Goal: Task Accomplishment & Management: Manage account settings

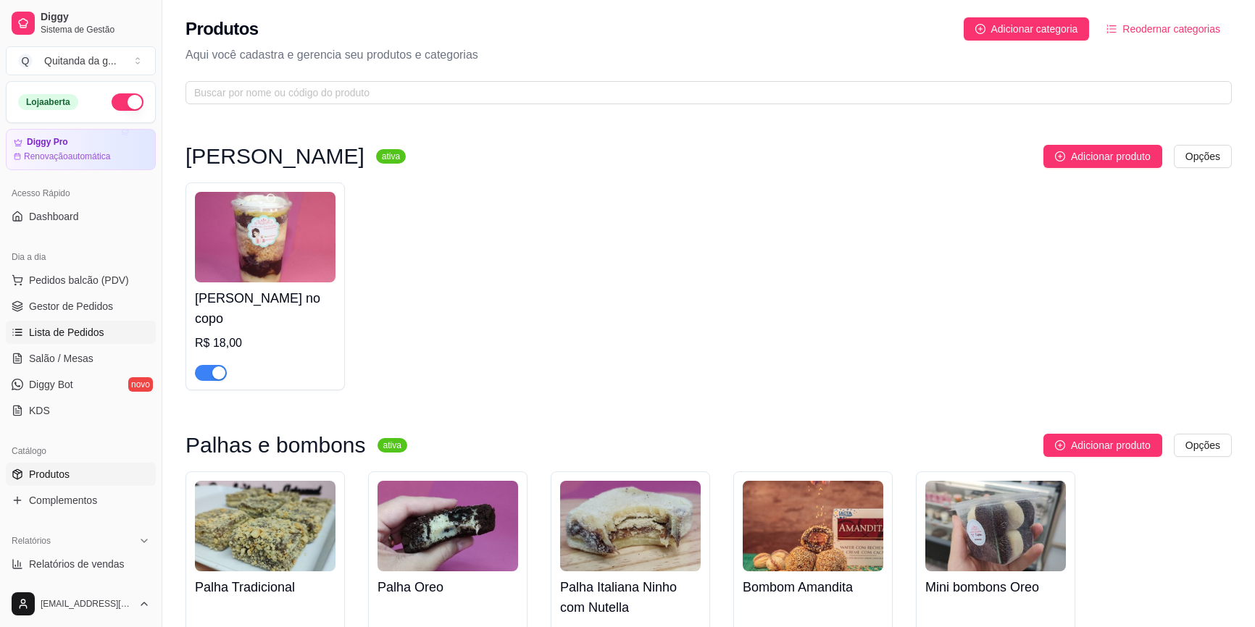
scroll to position [527, 0]
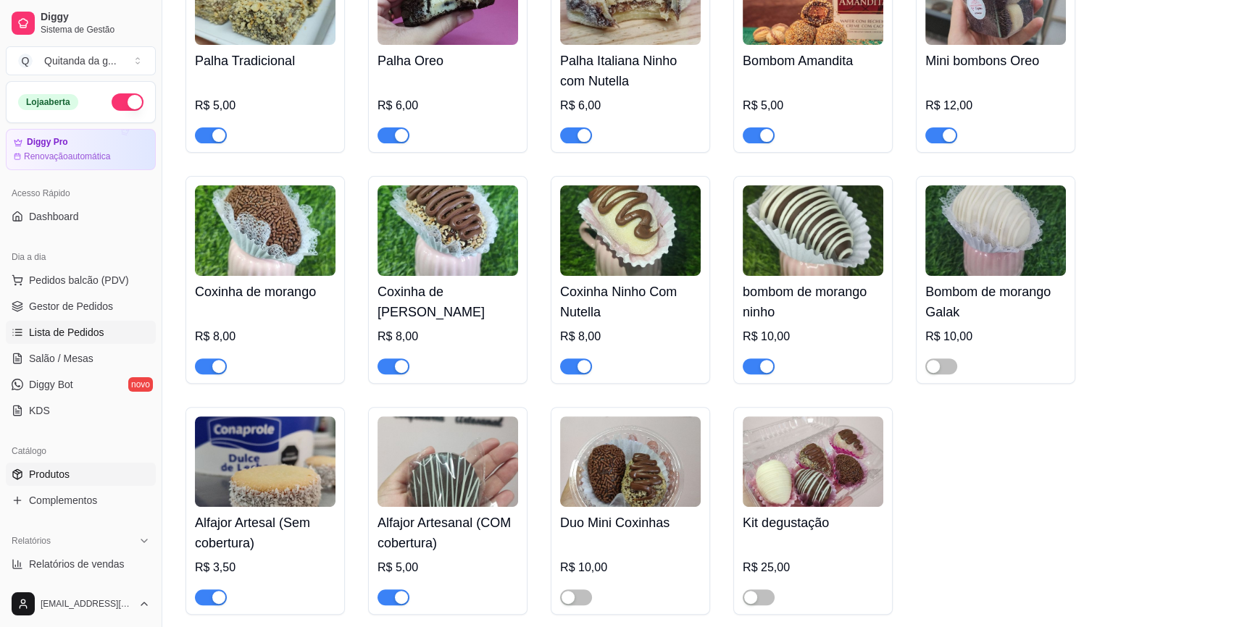
click at [120, 325] on link "Lista de Pedidos" at bounding box center [81, 332] width 150 height 23
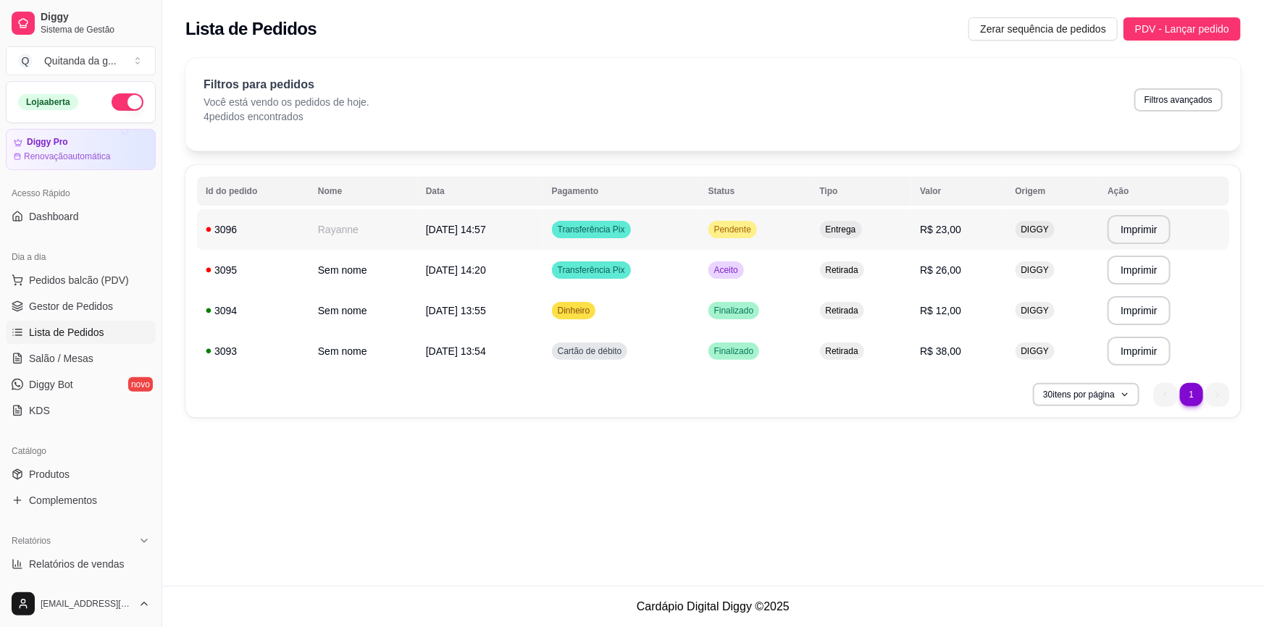
click at [417, 235] on td "[DATE] 14:57" at bounding box center [480, 229] width 126 height 41
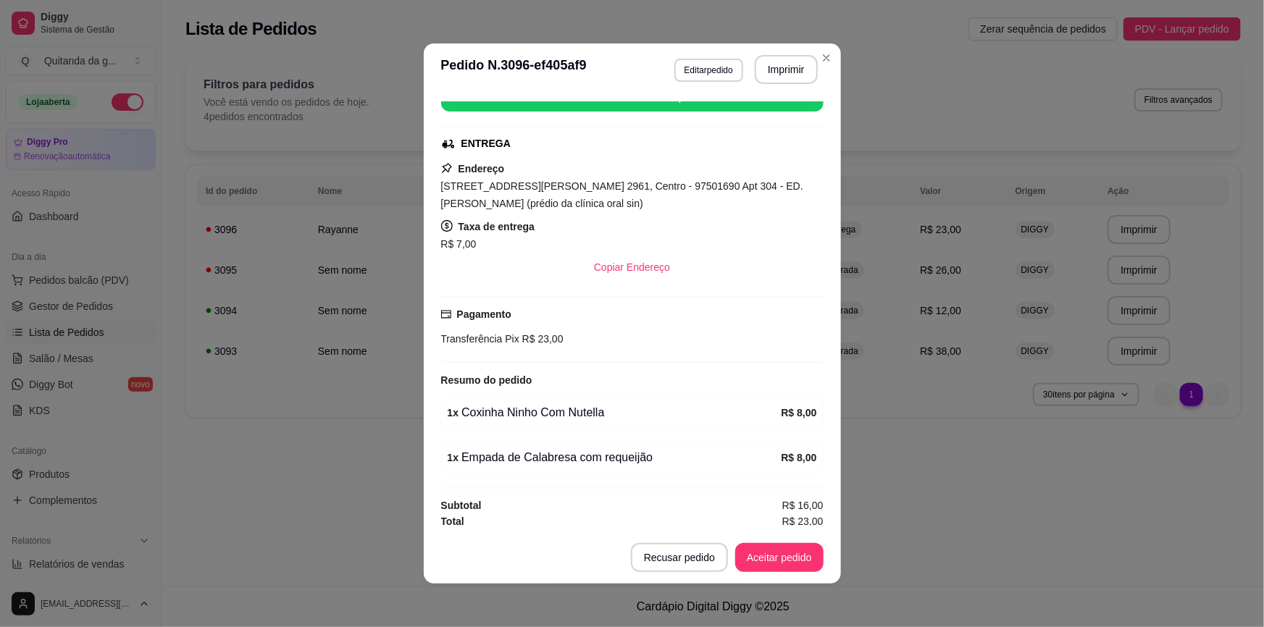
scroll to position [199, 0]
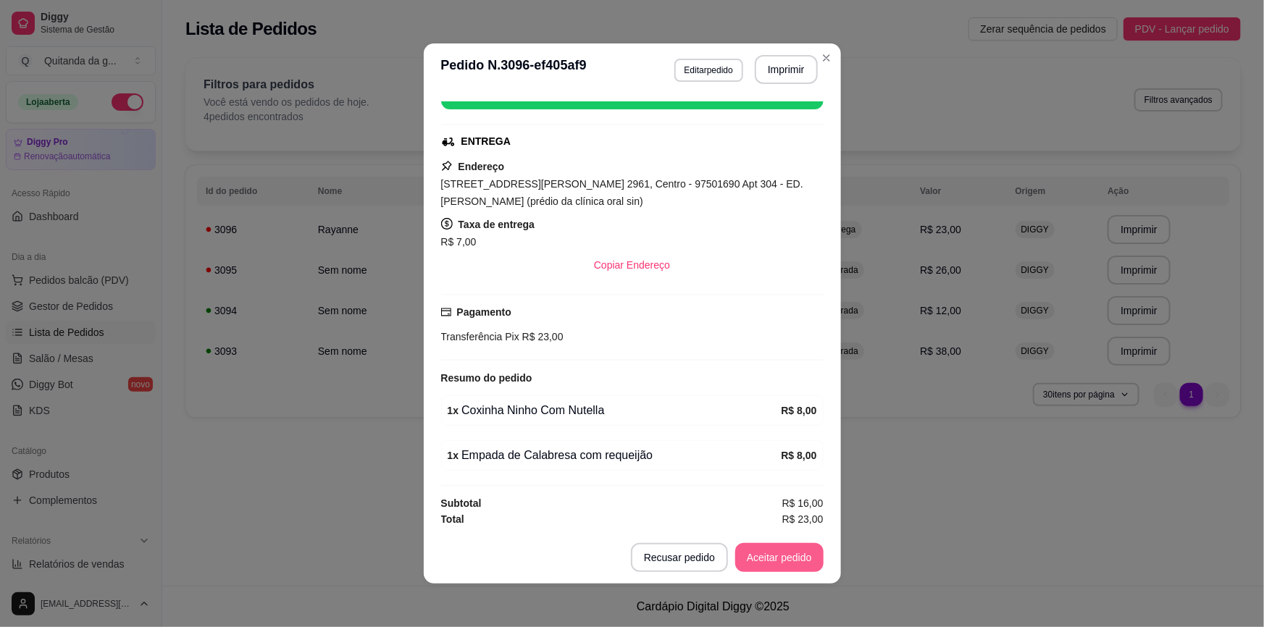
click at [763, 562] on button "Aceitar pedido" at bounding box center [779, 557] width 88 height 29
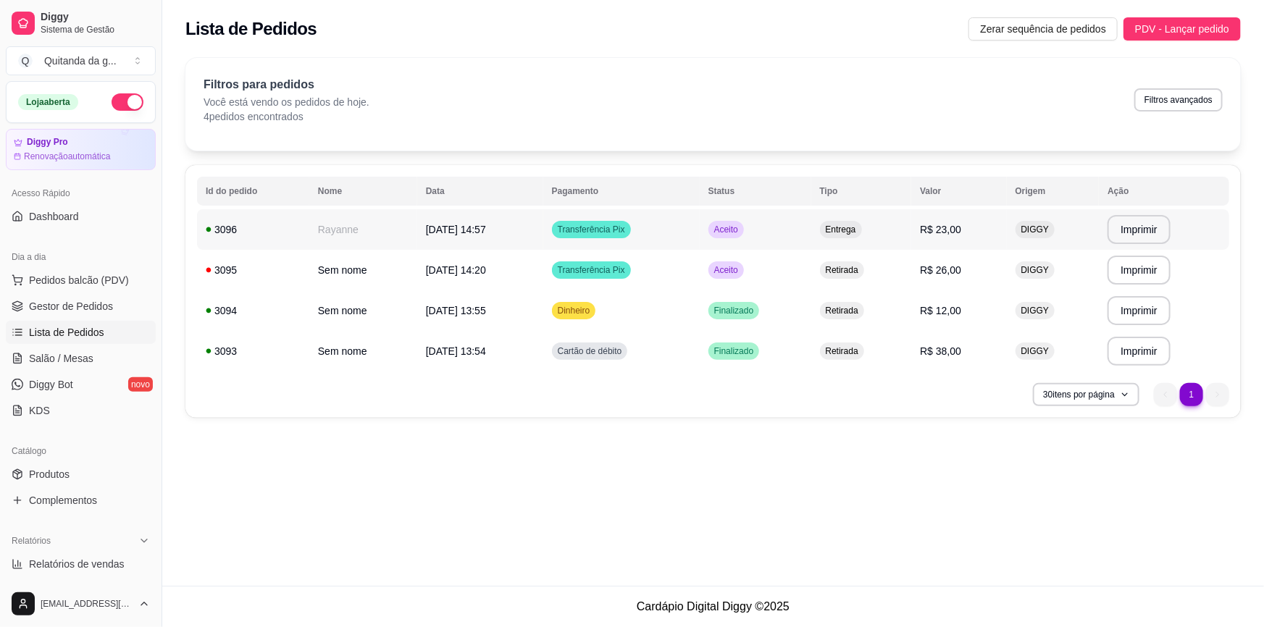
click at [924, 224] on td "R$ 23,00" at bounding box center [958, 229] width 95 height 41
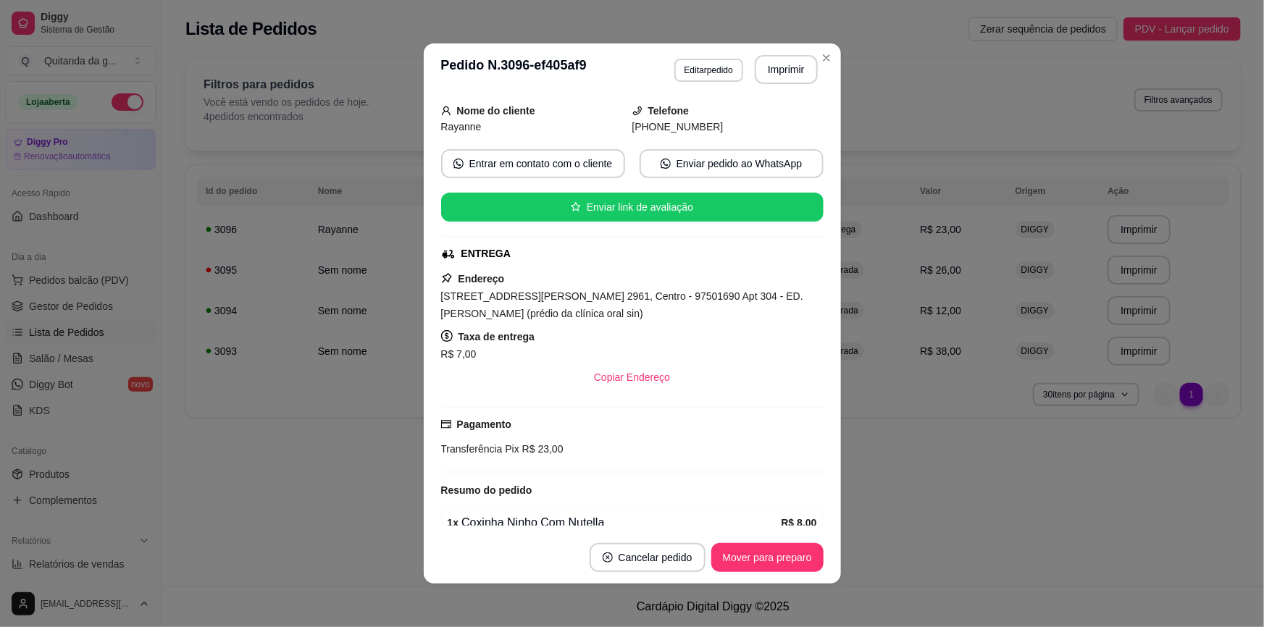
scroll to position [199, 0]
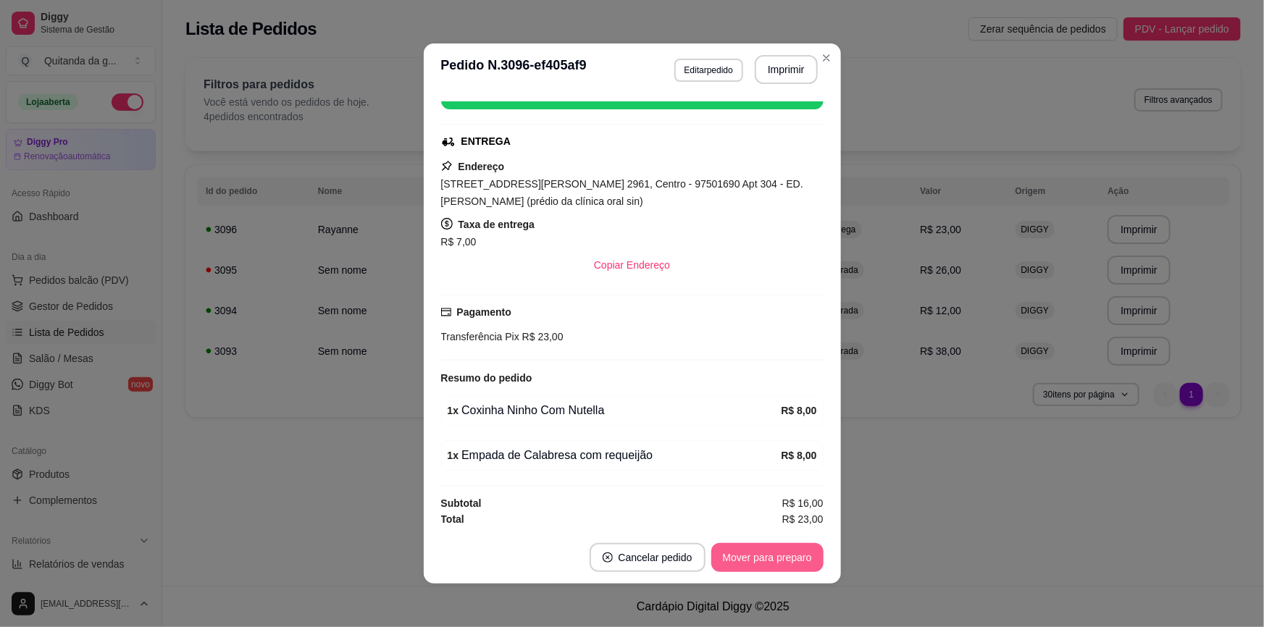
click at [748, 550] on button "Mover para preparo" at bounding box center [767, 557] width 112 height 29
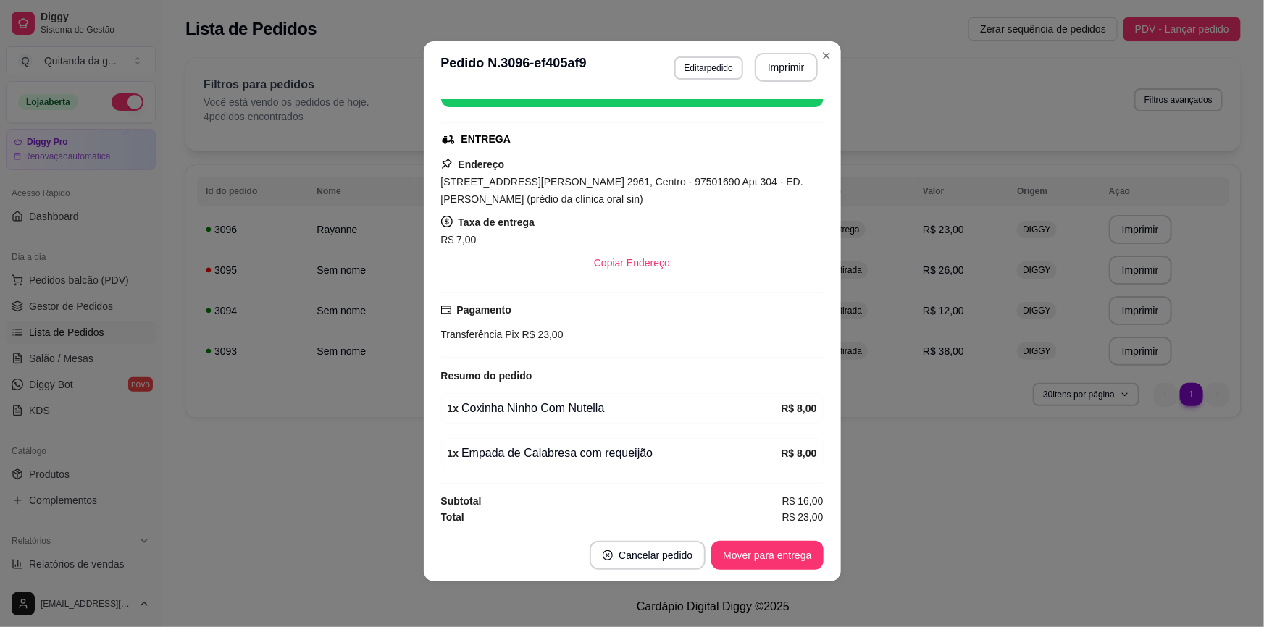
drag, startPoint x: 667, startPoint y: 201, endPoint x: 556, endPoint y: 225, distance: 114.3
click at [481, 196] on div "[STREET_ADDRESS][PERSON_NAME] 2961, Centro - 97501690 Apt 304 - ED. [PERSON_NAM…" at bounding box center [632, 190] width 383 height 35
click at [574, 231] on div "R$ 7,00" at bounding box center [632, 239] width 383 height 17
drag, startPoint x: 638, startPoint y: 198, endPoint x: 439, endPoint y: 177, distance: 199.5
click at [441, 177] on div "[STREET_ADDRESS][PERSON_NAME] 2961, Centro - 97501690 Apt 304 - ED. [PERSON_NAM…" at bounding box center [632, 190] width 383 height 35
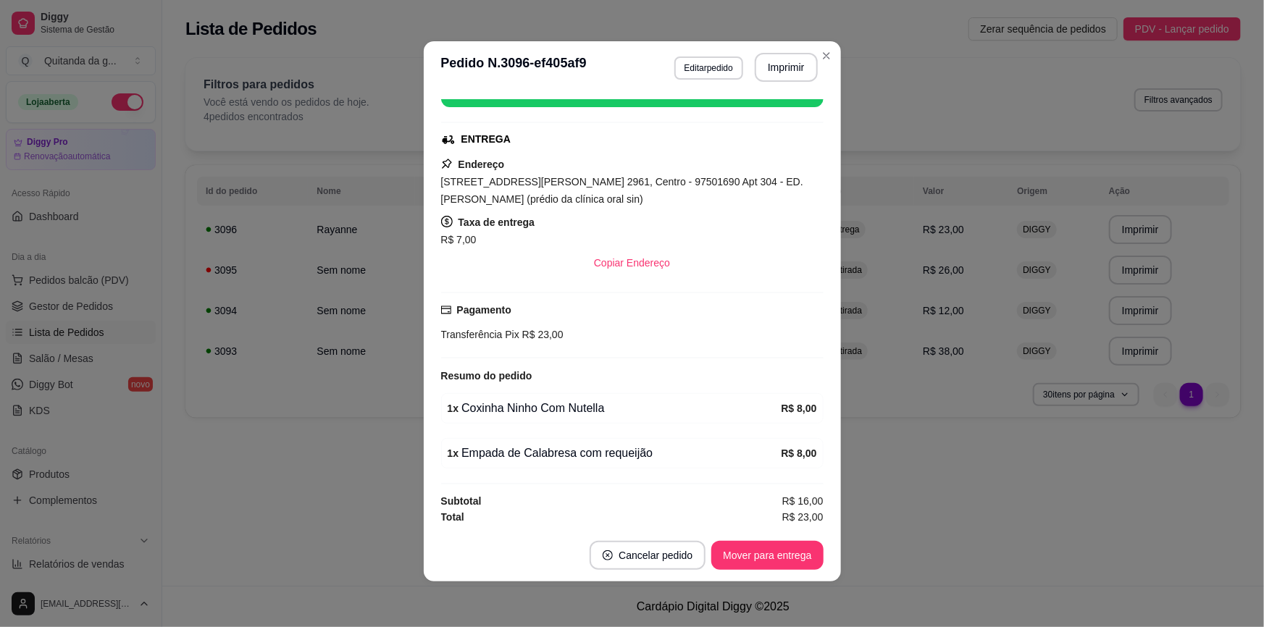
drag, startPoint x: 435, startPoint y: 177, endPoint x: 677, endPoint y: 196, distance: 242.0
click at [677, 196] on div "[STREET_ADDRESS][PERSON_NAME] 2961, Centro - 97501690 Apt 304 - ED. [PERSON_NAM…" at bounding box center [632, 190] width 383 height 35
copy span "[STREET_ADDRESS][PERSON_NAME] 2961, Centro - 97501690 Apt 304 - ED. [PERSON_NAM…"
click at [769, 562] on button "Mover para entrega" at bounding box center [768, 556] width 109 height 28
